Goal: Task Accomplishment & Management: Manage account settings

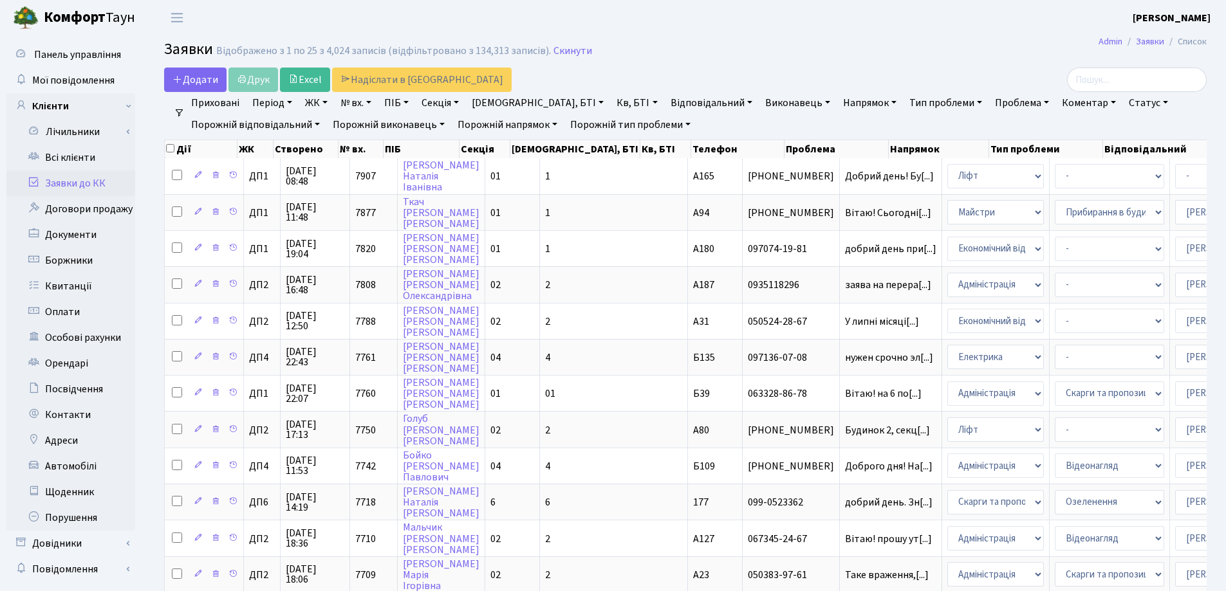
select select "25"
click at [553, 52] on link "Скинути" at bounding box center [572, 51] width 39 height 12
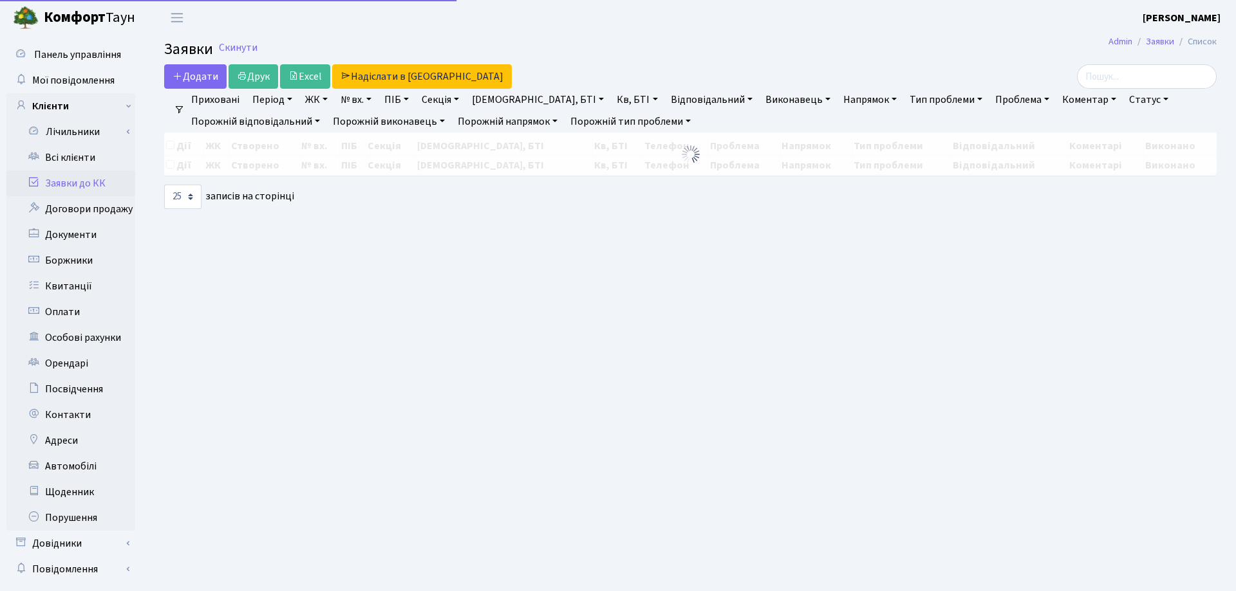
select select "25"
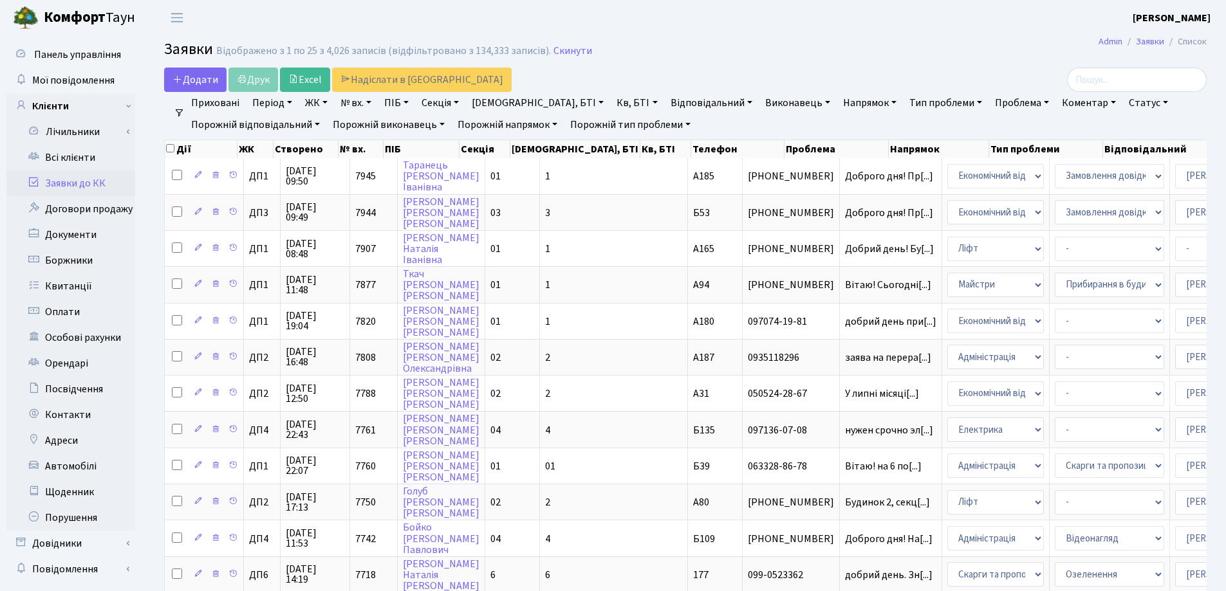
click at [91, 183] on link "Заявки до КК" at bounding box center [70, 184] width 129 height 26
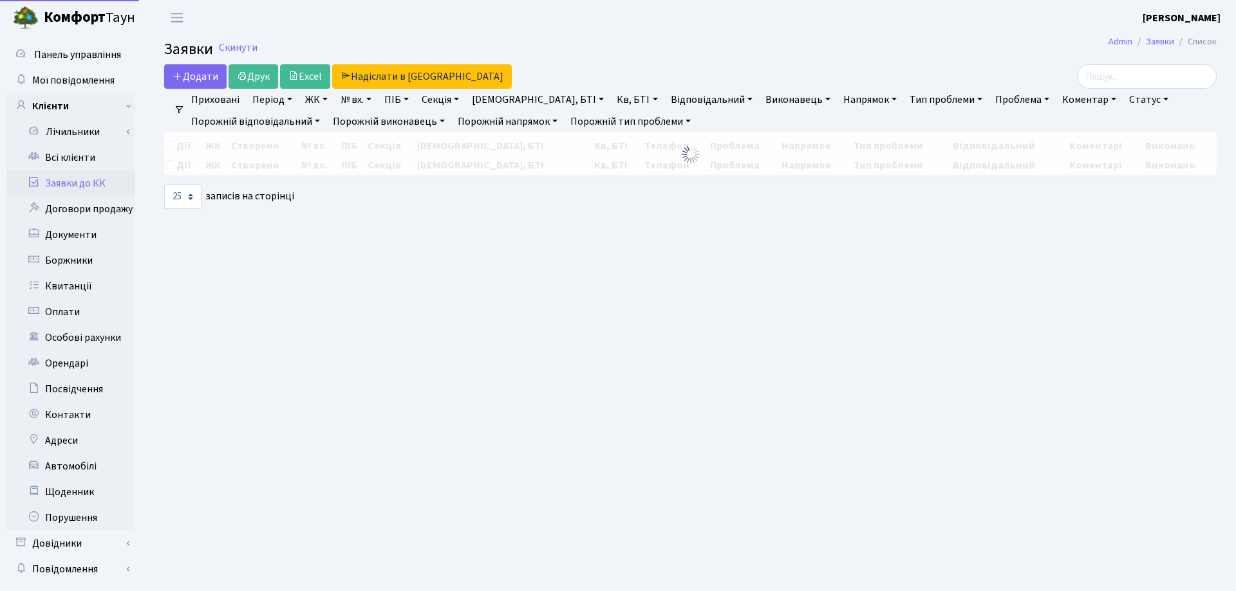
select select "25"
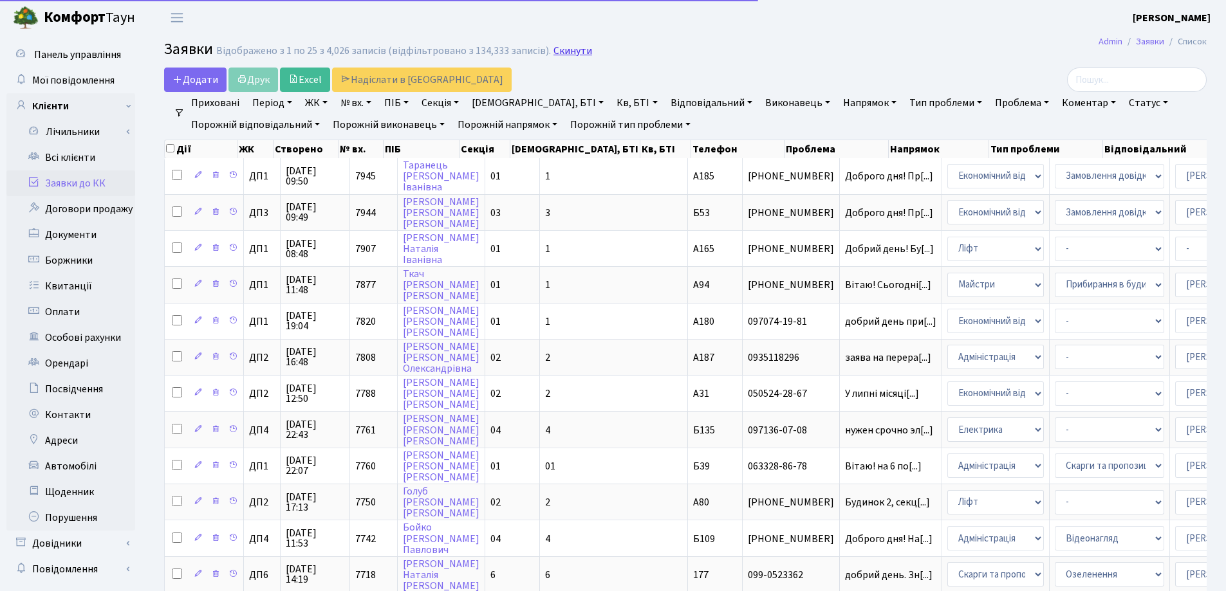
click at [573, 50] on link "Скинути" at bounding box center [572, 51] width 39 height 12
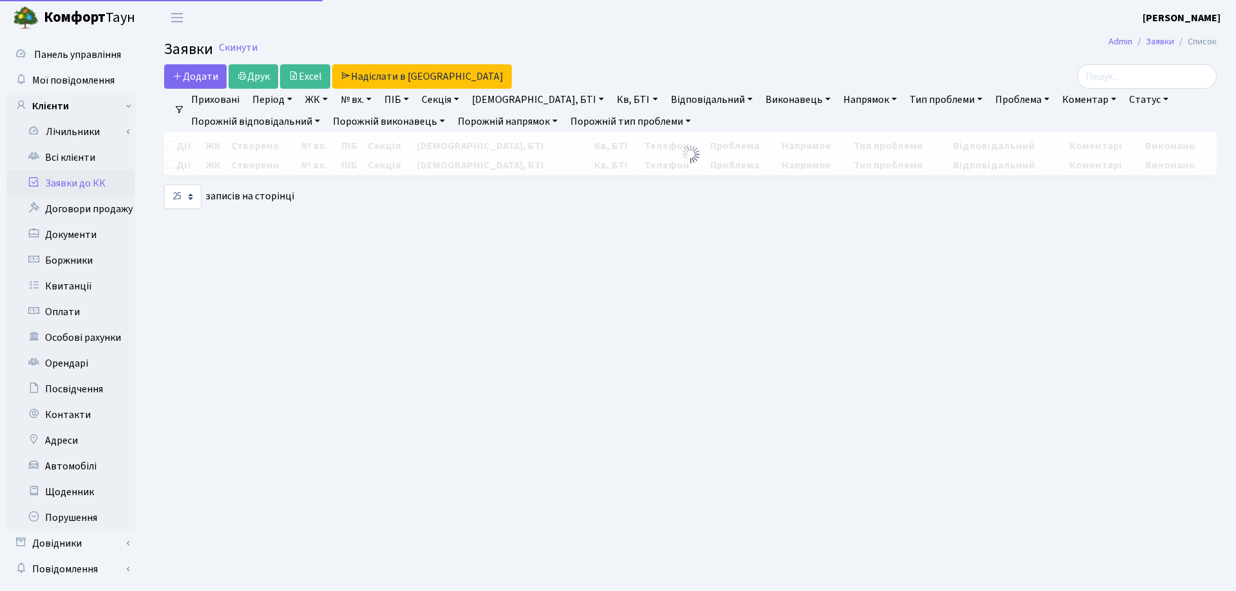
select select "25"
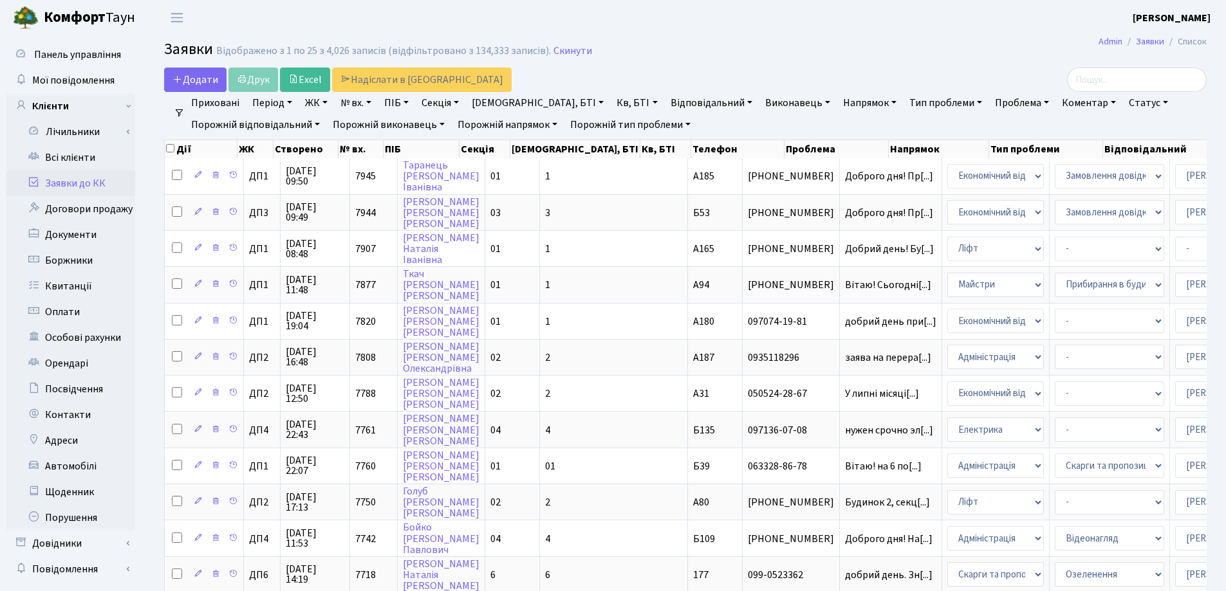
click at [690, 20] on header "Комфорт Таун Зубар Н. Д. Мій обліковий запис Вийти" at bounding box center [613, 17] width 1226 height 35
